Goal: Information Seeking & Learning: Learn about a topic

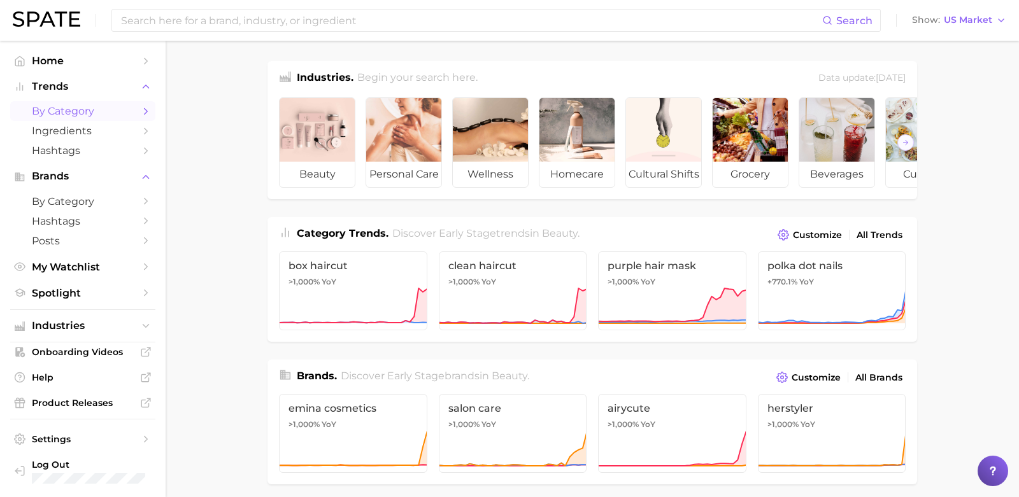
click at [146, 115] on icon "Sidebar" at bounding box center [145, 111] width 11 height 11
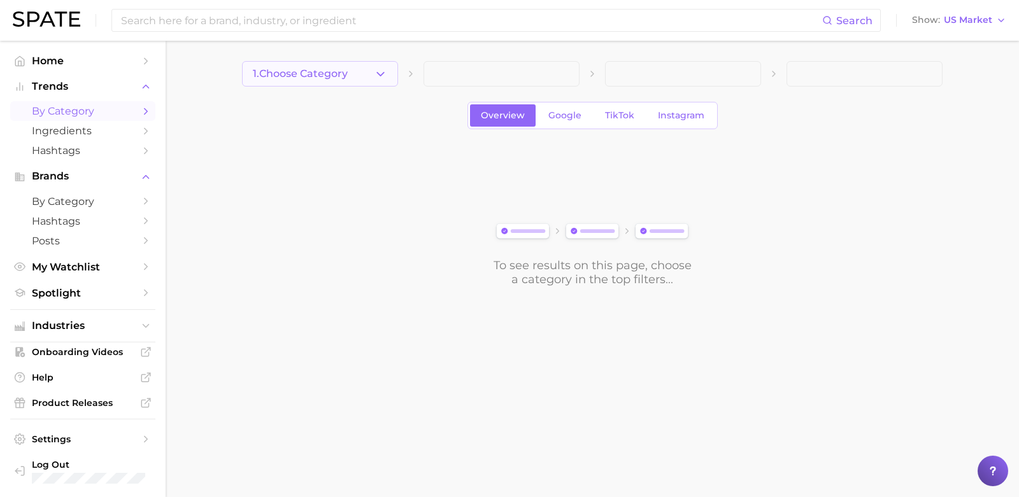
click at [384, 78] on icon "button" at bounding box center [380, 73] width 13 height 13
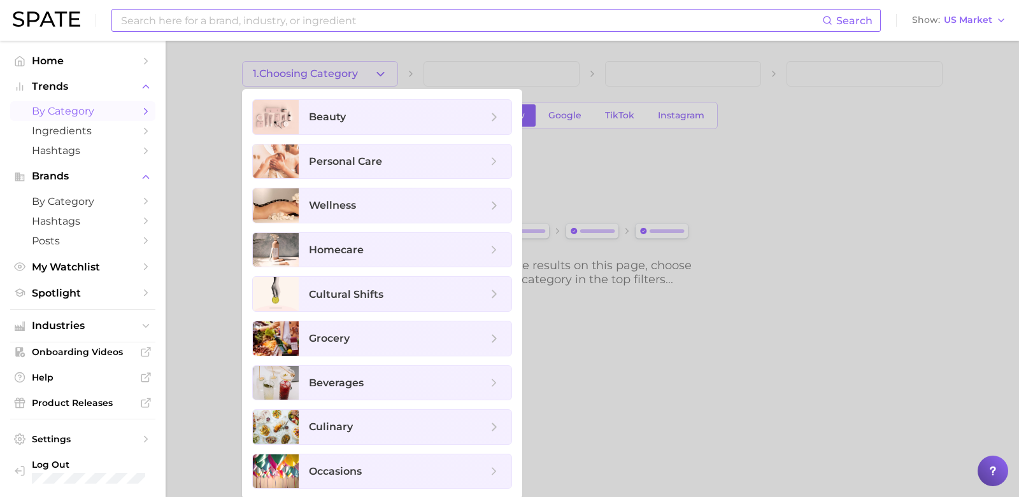
click at [312, 17] on input at bounding box center [471, 21] width 702 height 22
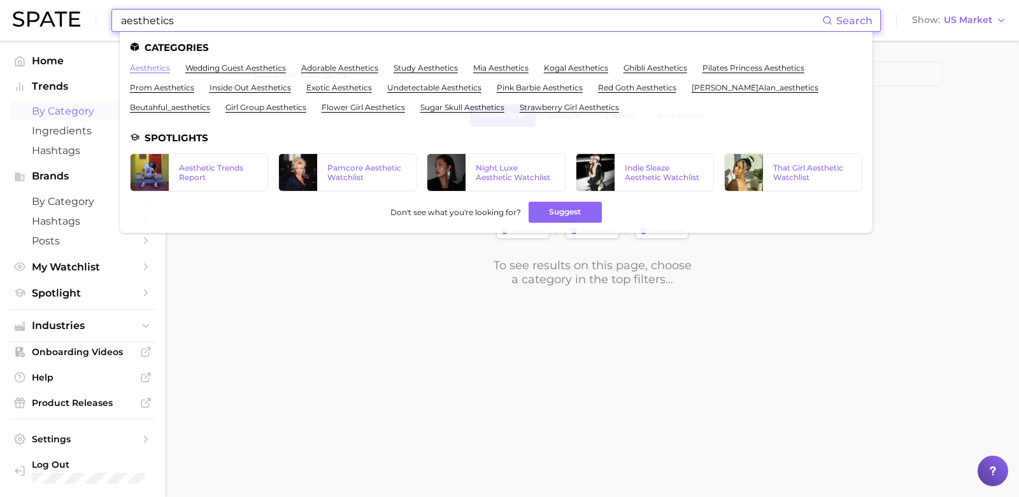
type input "aesthetics"
click at [164, 68] on link "aesthetics" at bounding box center [150, 68] width 40 height 10
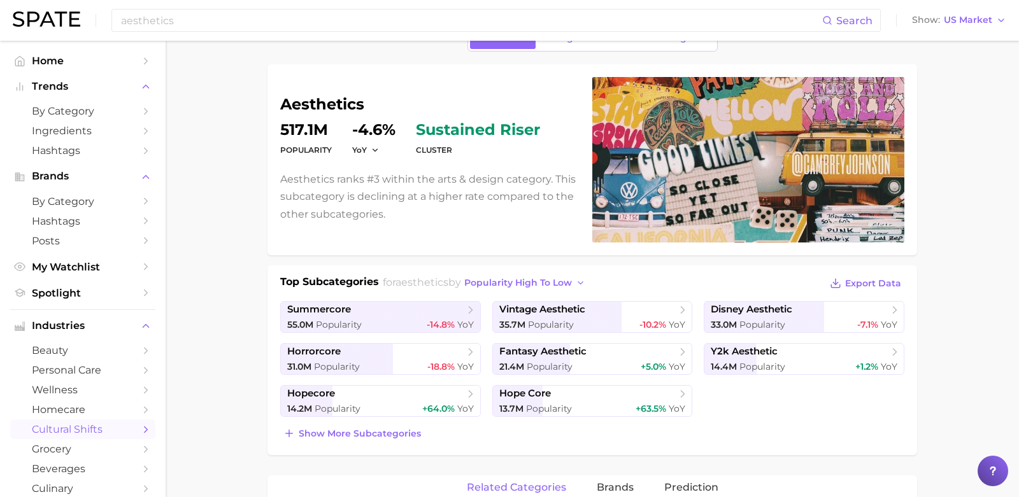
scroll to position [92, 0]
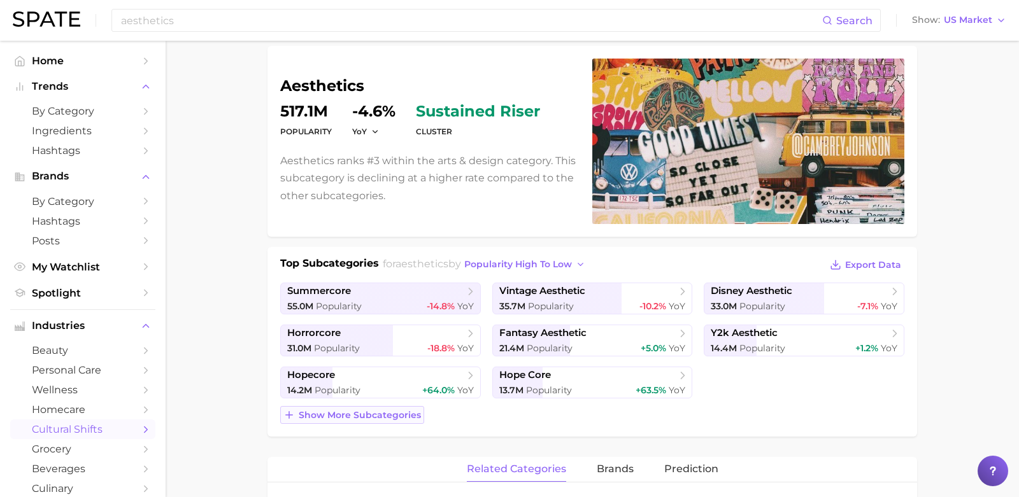
click at [320, 410] on span "Show more subcategories" at bounding box center [360, 415] width 122 height 11
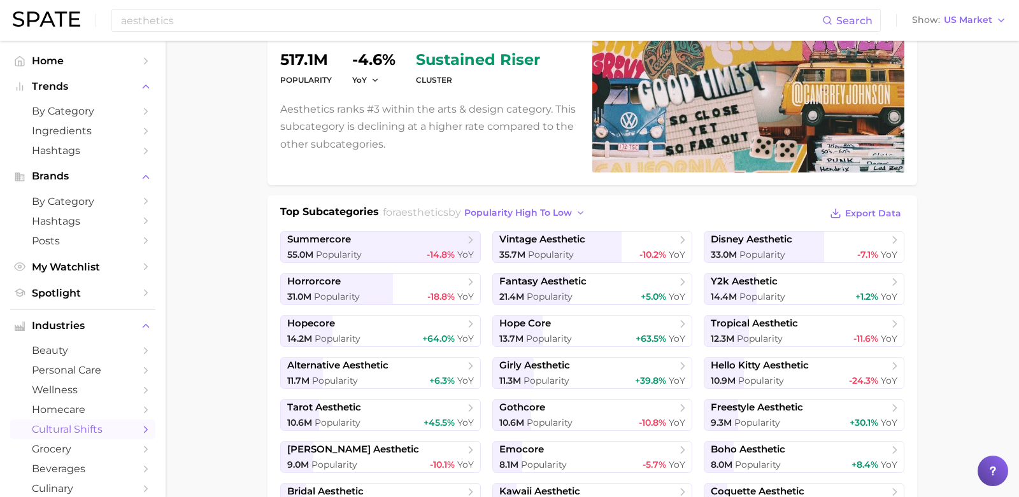
scroll to position [250, 0]
